Goal: Task Accomplishment & Management: Use online tool/utility

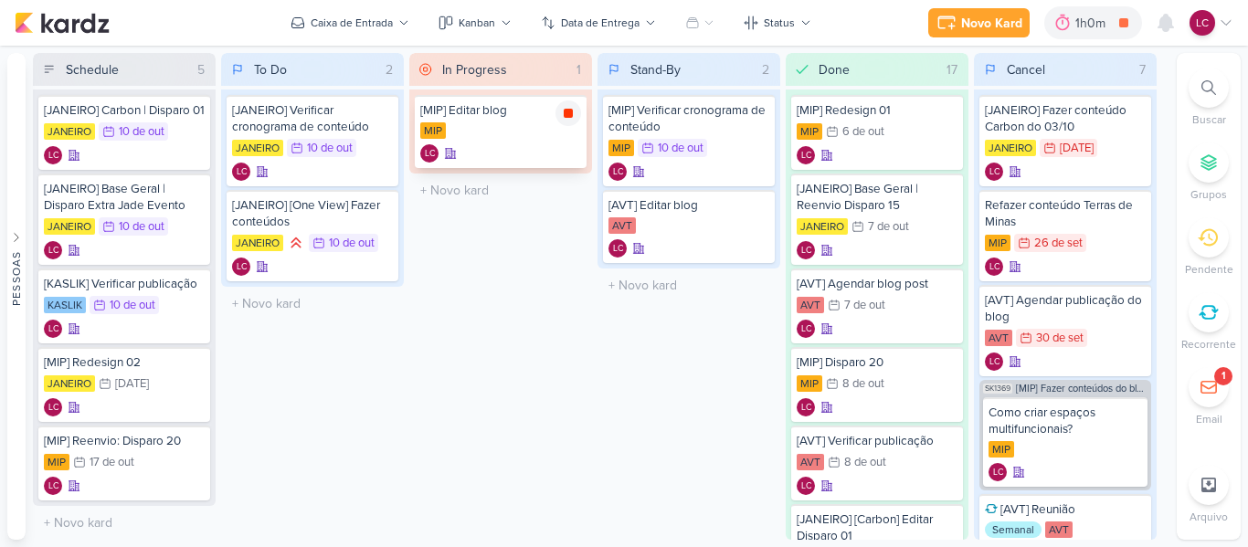
scroll to position [227, 0]
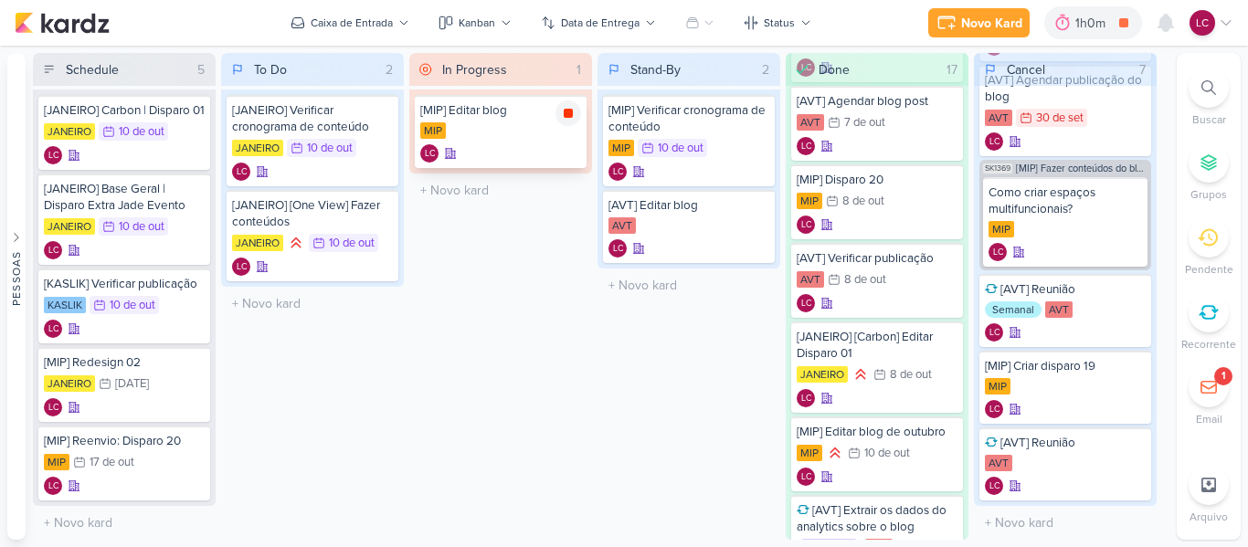
click at [566, 117] on icon at bounding box center [567, 113] width 9 height 9
click at [1108, 16] on div "1h0m" at bounding box center [1118, 23] width 36 height 19
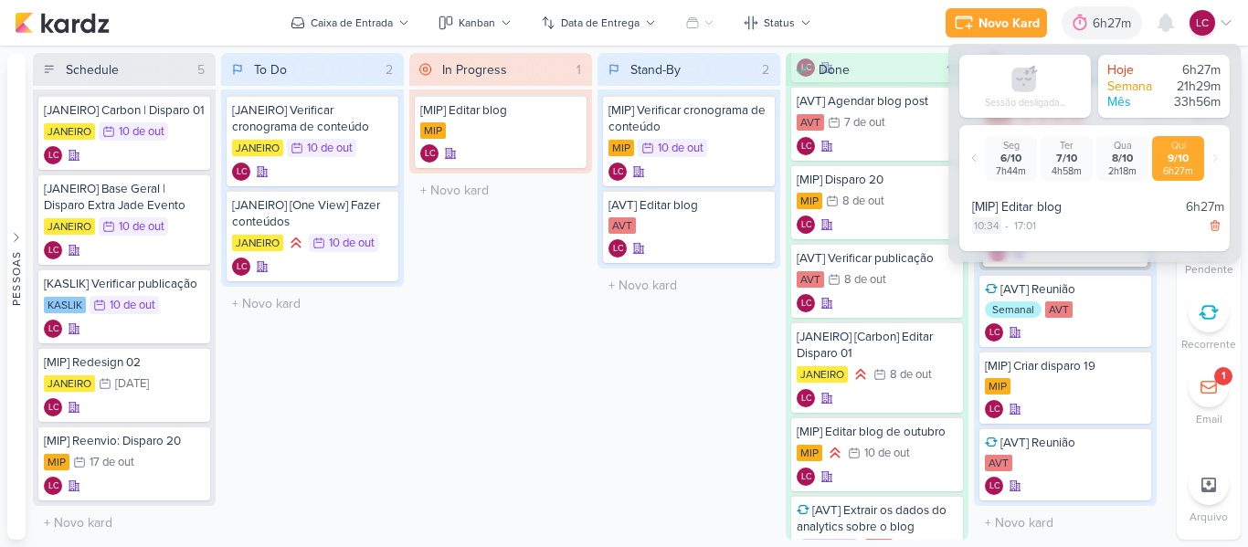
click at [972, 228] on div "10:34" at bounding box center [986, 225] width 29 height 16
select select "10"
select select "34"
click at [1015, 226] on div "17:01" at bounding box center [1025, 225] width 26 height 16
select select "17"
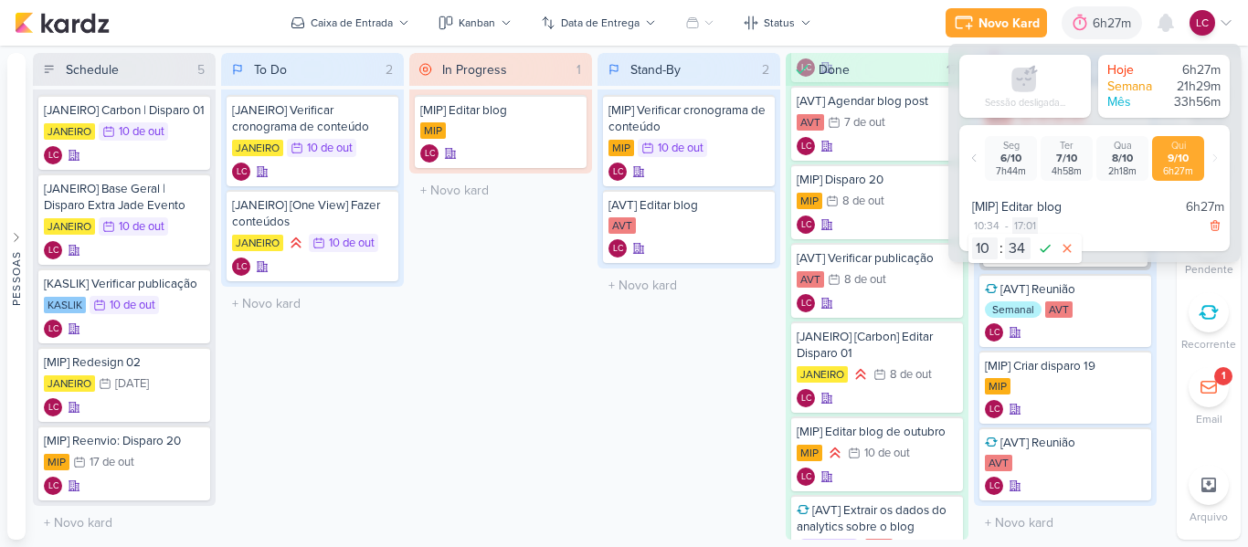
select select "1"
click at [1017, 252] on select "00 01 02 03 04 05 06 07 08 09 10 11 12 13 14 15 16 17 18 19 20 21 22 23" at bounding box center [1024, 248] width 26 height 22
select select "15"
click at [1056, 248] on select "00 01 02 03 04 05 06 07 08 09 10 11 12 13 14 15 16 17 18 19 20 21 22 23 24 25 2…" at bounding box center [1057, 248] width 26 height 22
select select "49"
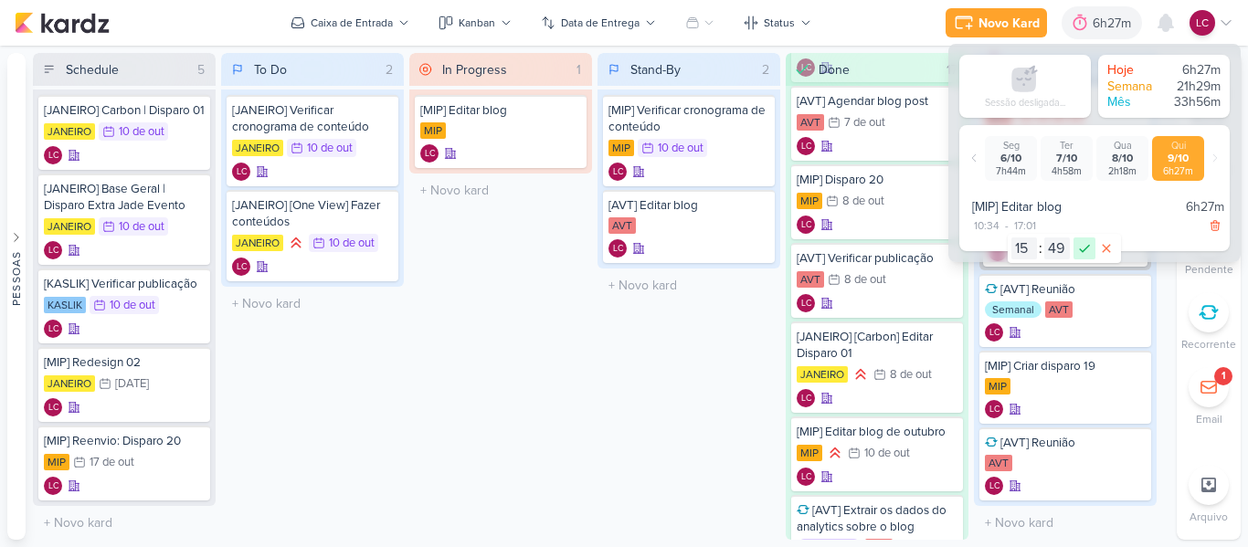
click at [1083, 248] on icon at bounding box center [1084, 248] width 22 height 22
click at [475, 370] on div "In Progress 1 Mover Para Esquerda Mover Para Direita [GEOGRAPHIC_DATA] [MIP] Ed…" at bounding box center [500, 296] width 183 height 487
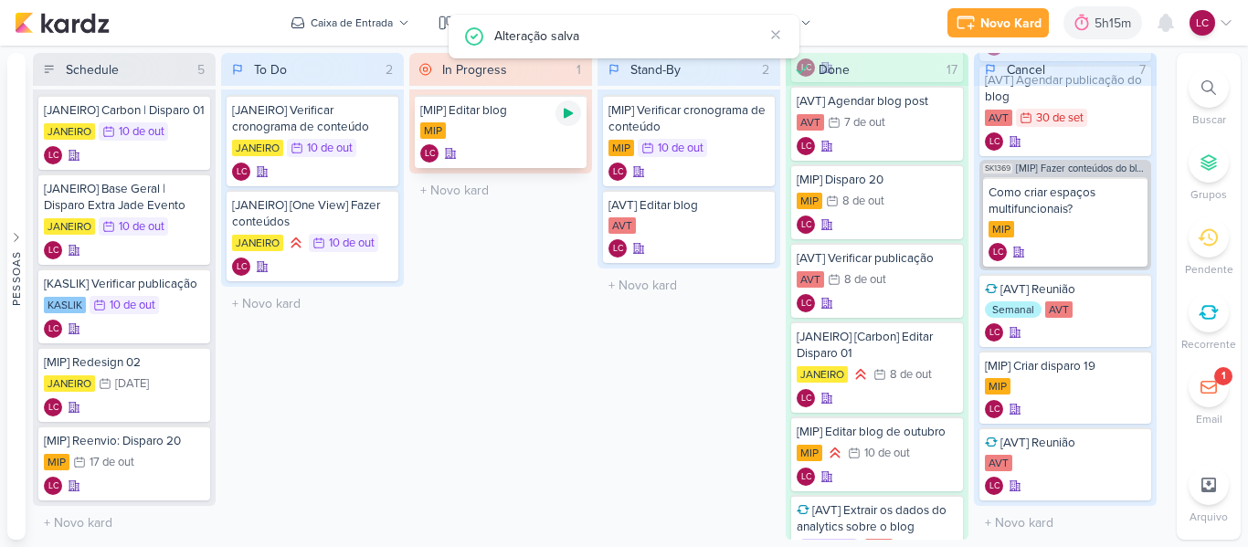
click at [570, 112] on icon at bounding box center [567, 114] width 9 height 10
